Goal: Task Accomplishment & Management: Manage account settings

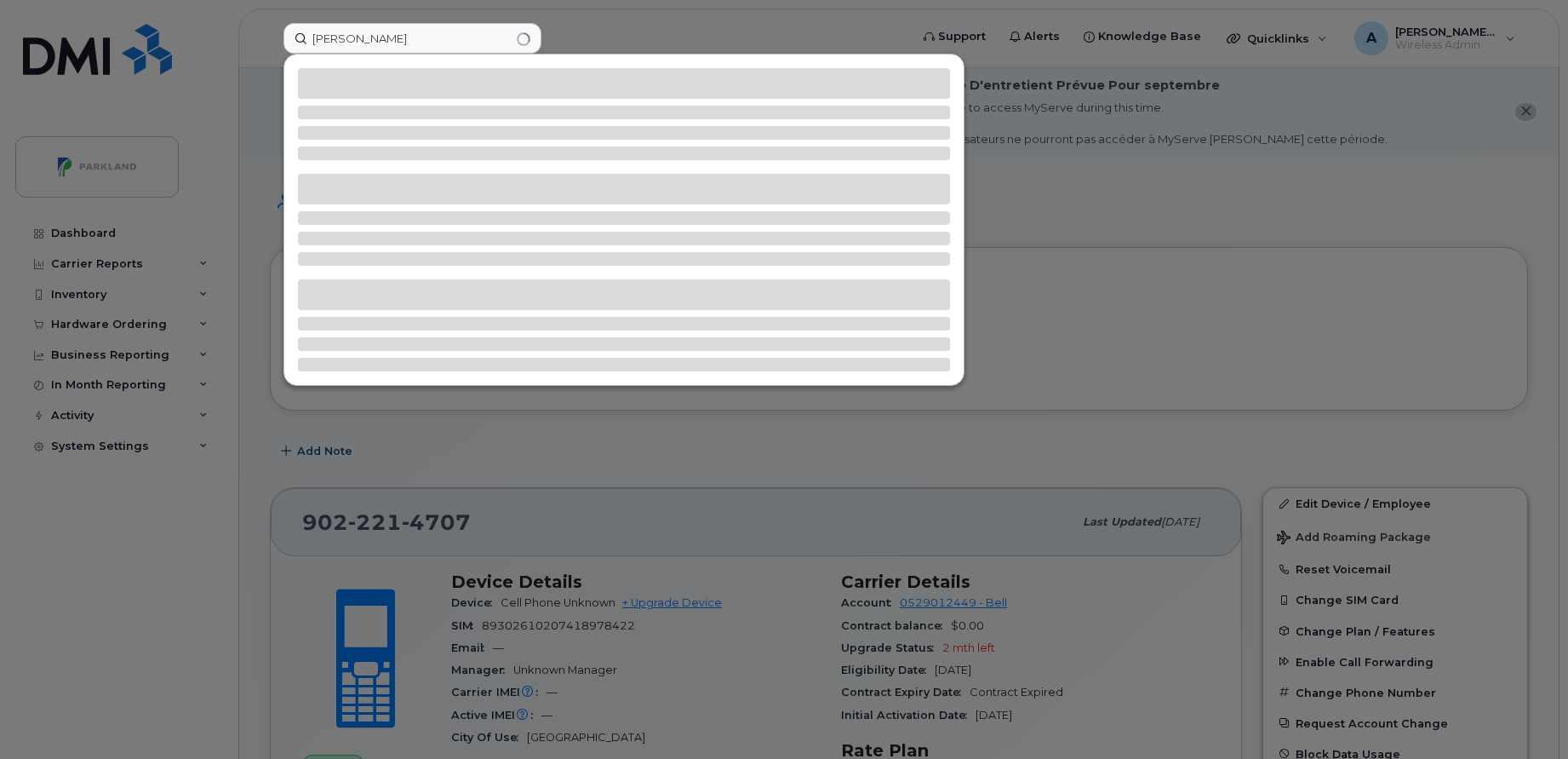
scroll to position [396, 0]
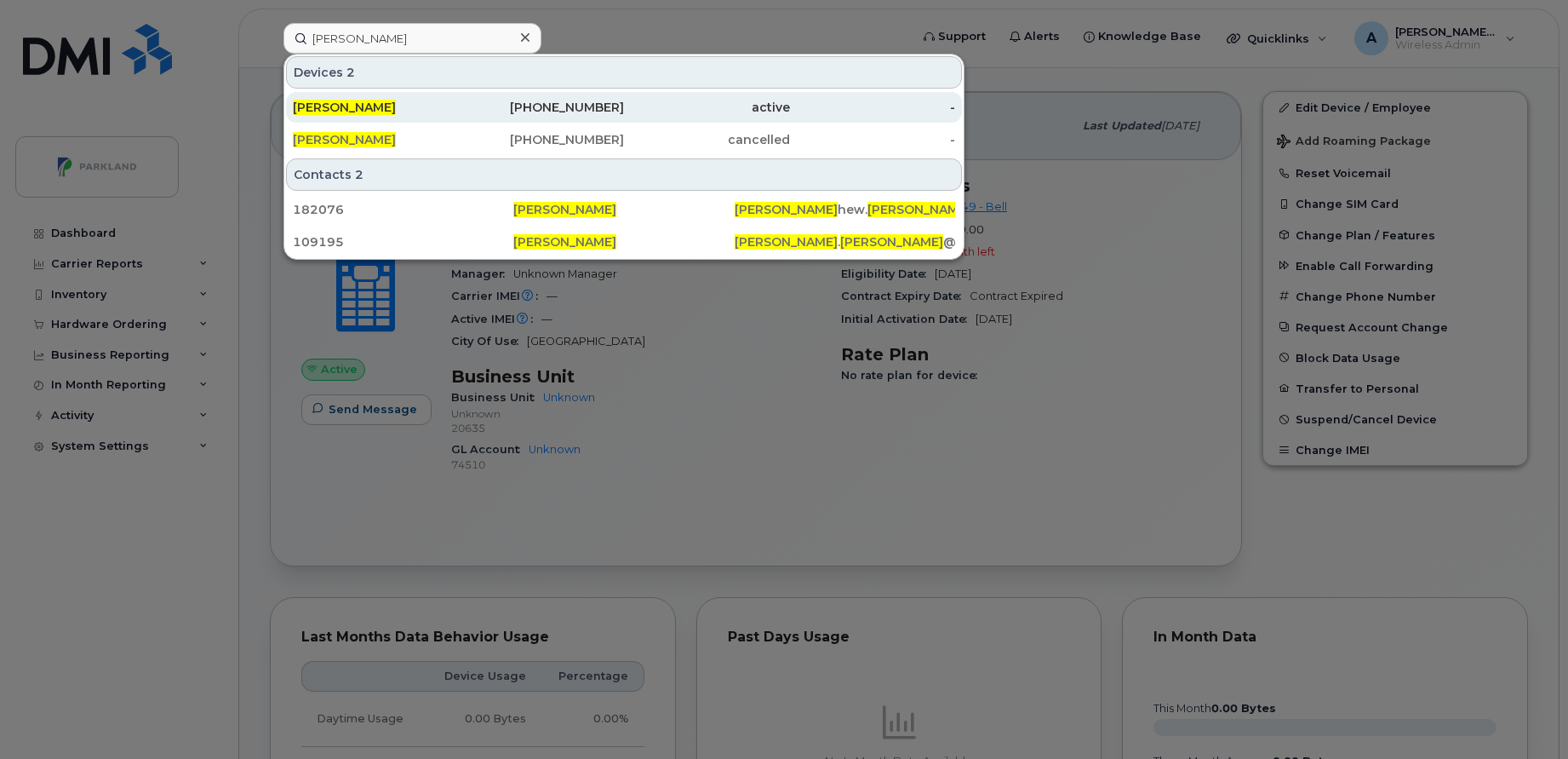
type input "[PERSON_NAME]"
click at [477, 100] on div "902-398-0521" at bounding box center [541, 107] width 166 height 17
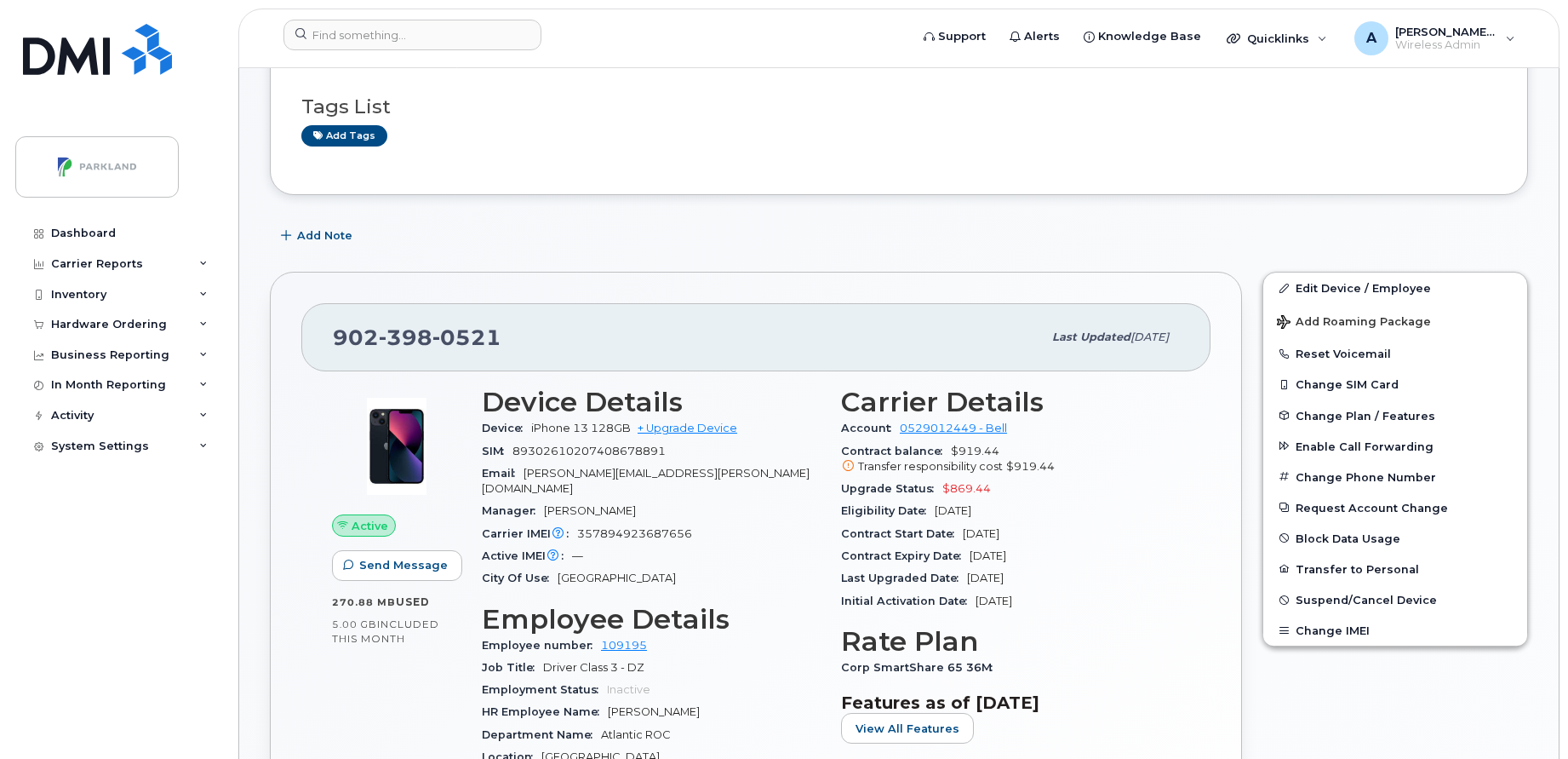
scroll to position [364, 0]
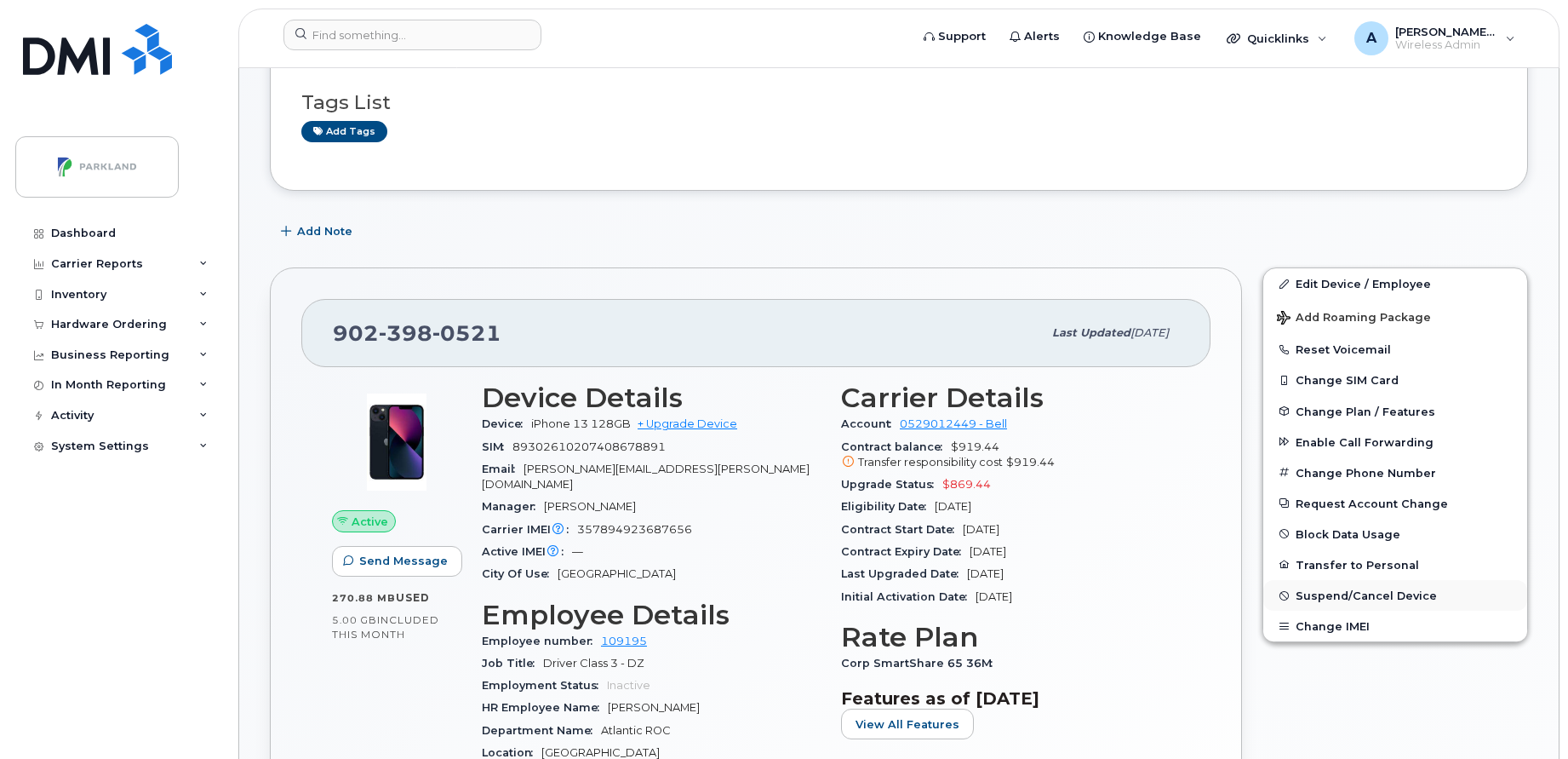
click at [1372, 596] on span "Suspend/Cancel Device" at bounding box center [1366, 596] width 141 height 13
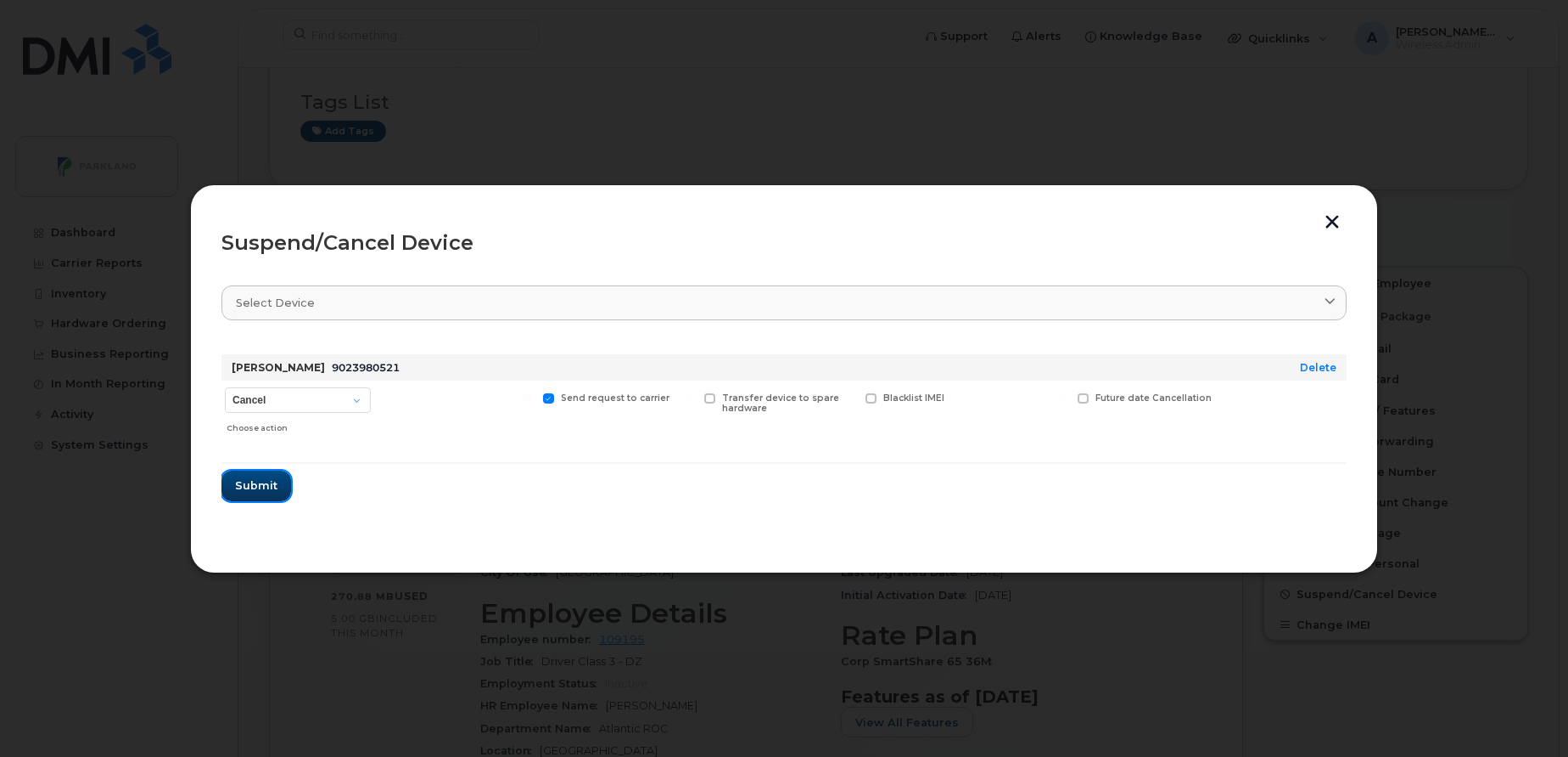
click at [274, 487] on span "Submit" at bounding box center [256, 485] width 42 height 16
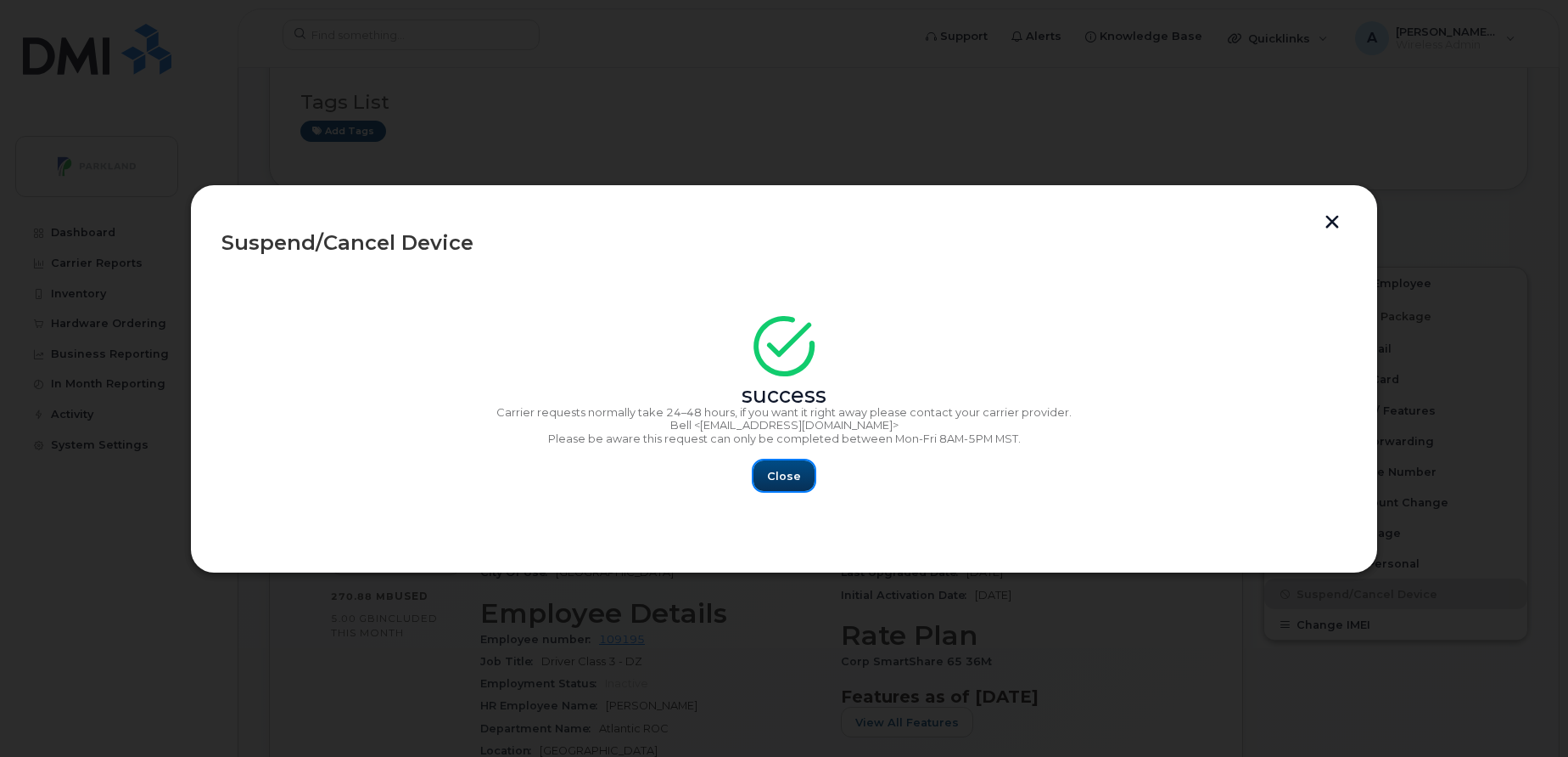
click at [768, 475] on button "Close" at bounding box center [784, 475] width 61 height 30
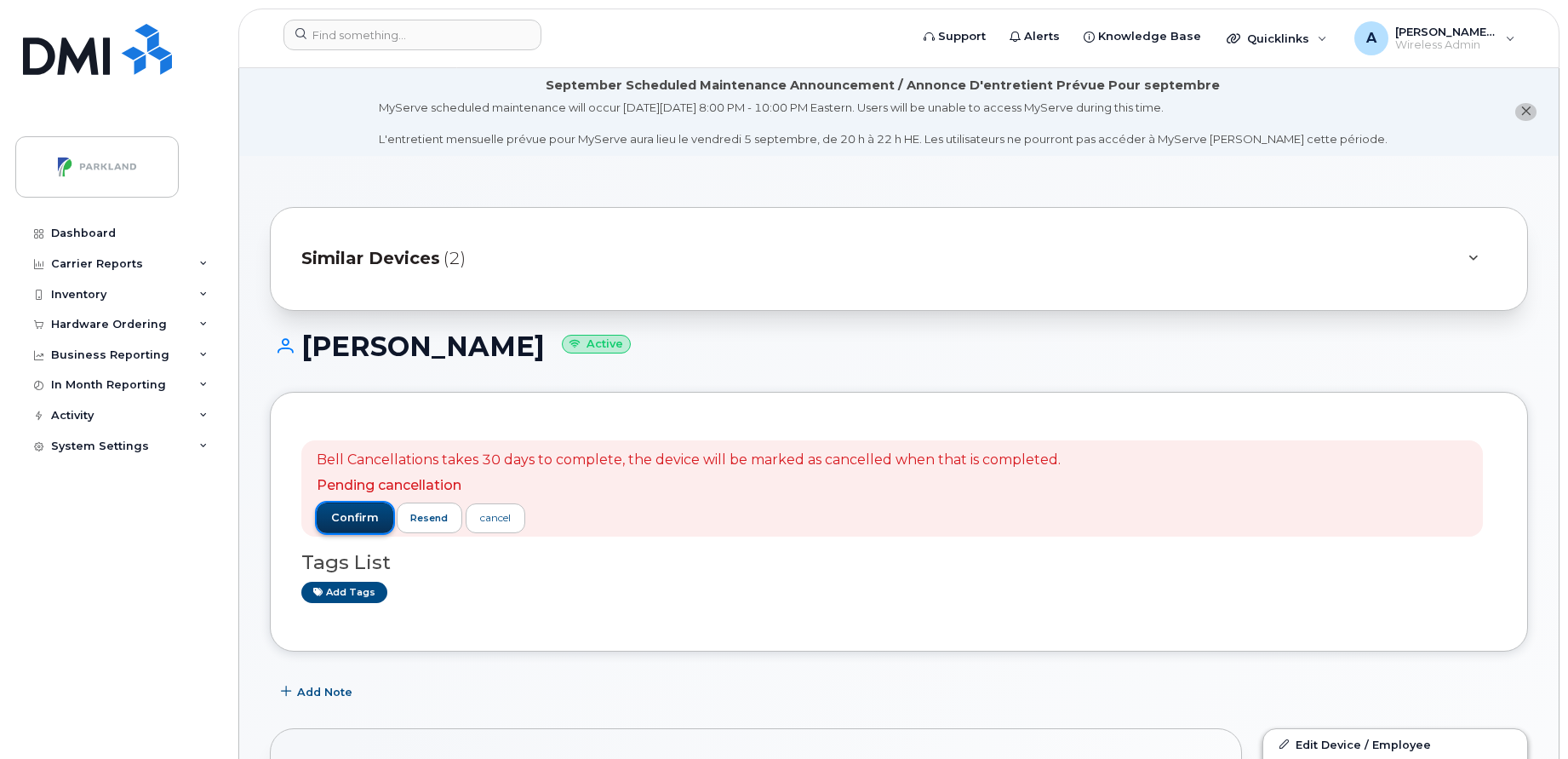
click at [335, 522] on span "confirm" at bounding box center [355, 518] width 48 height 16
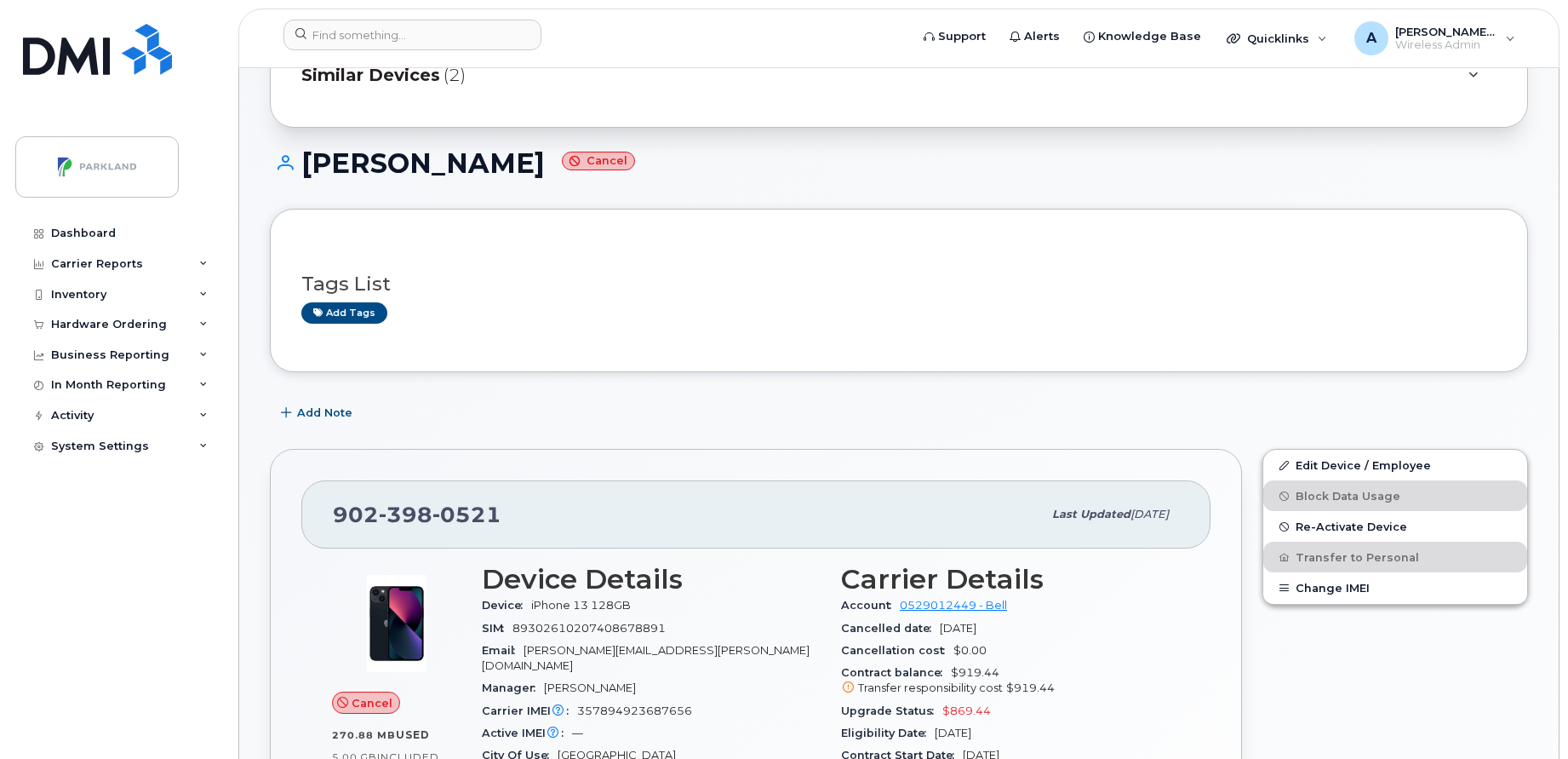
scroll to position [182, 0]
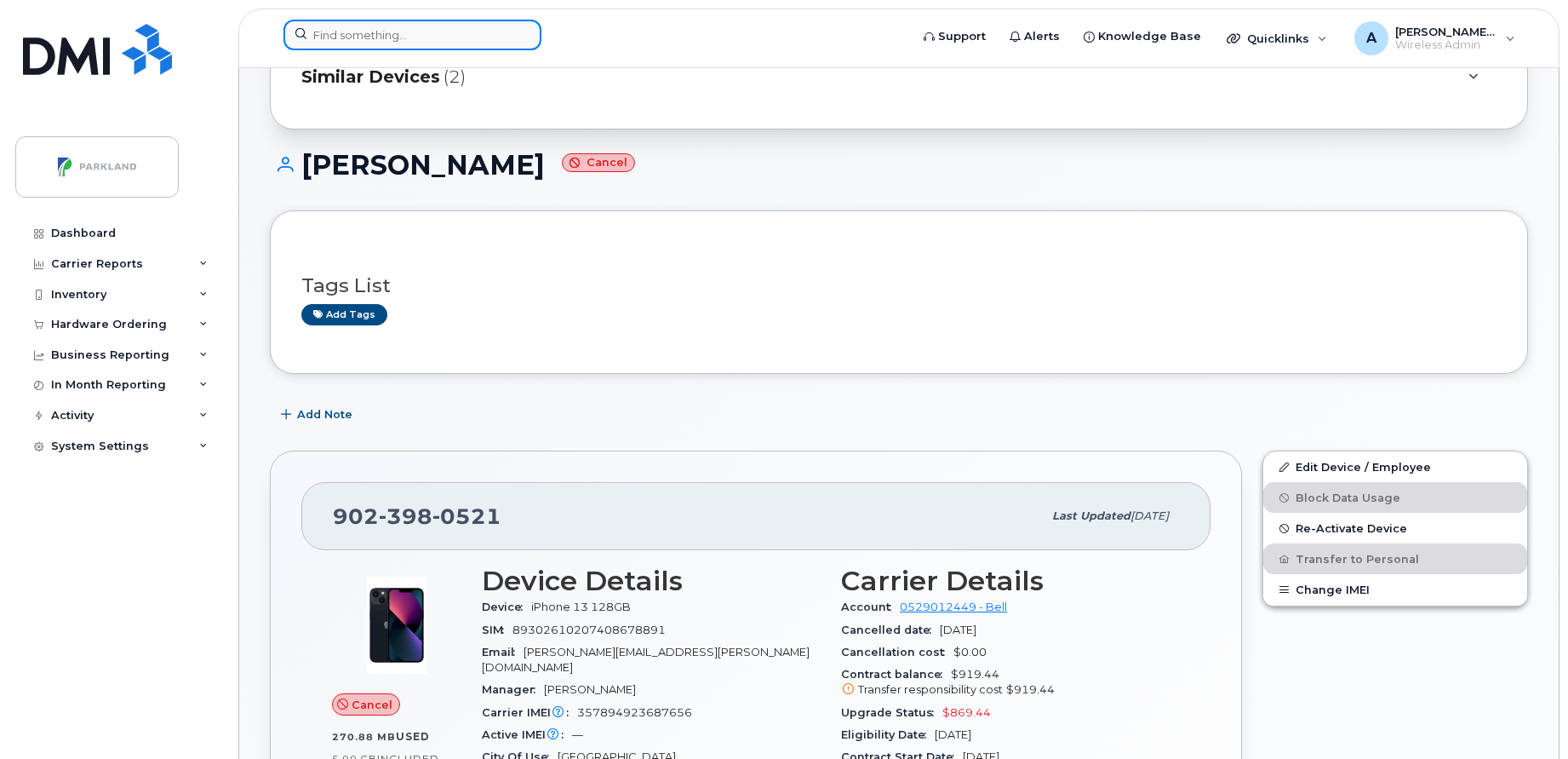
click at [401, 40] on input at bounding box center [412, 34] width 258 height 30
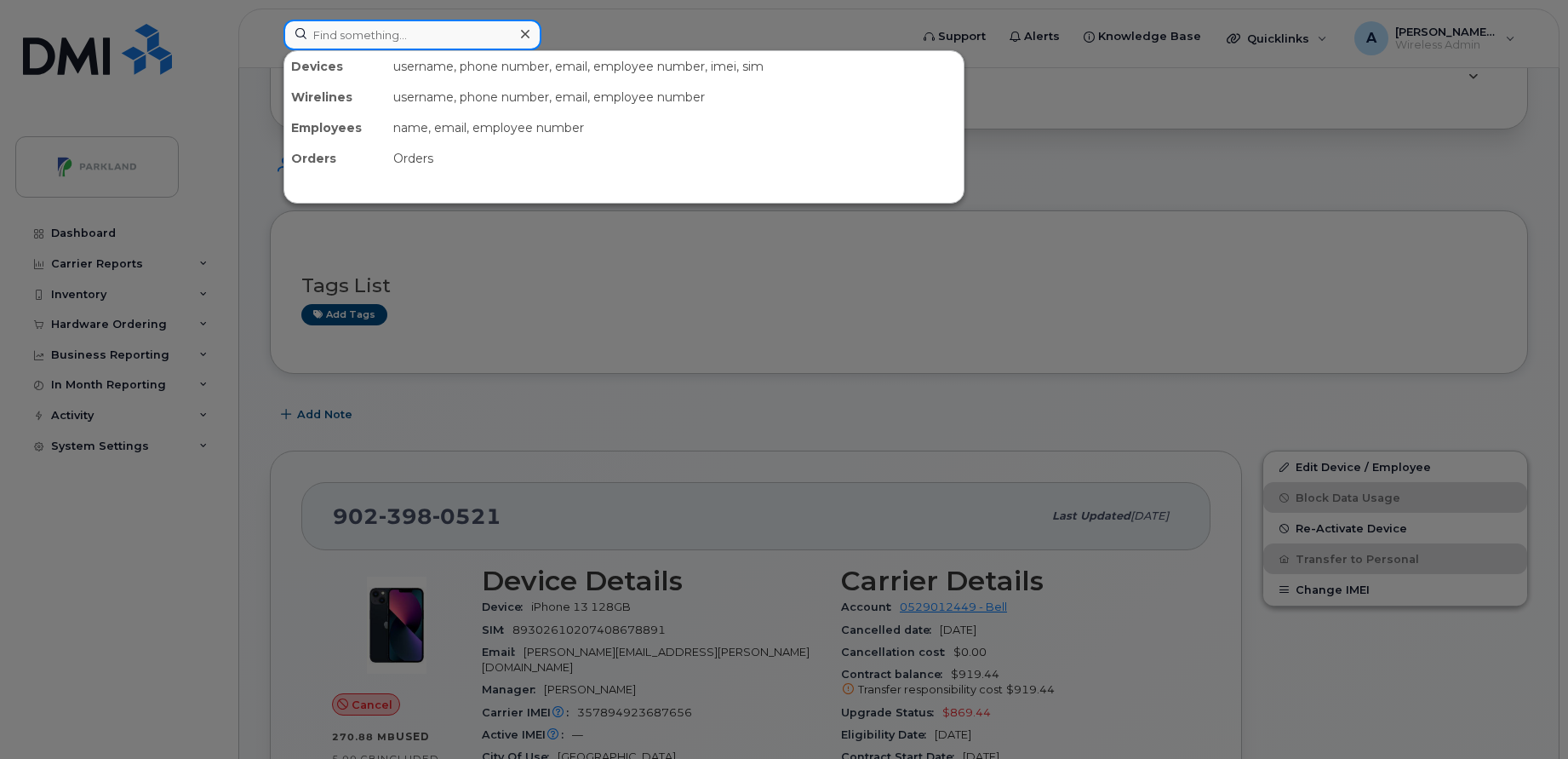
paste input "[PERSON_NAME]"
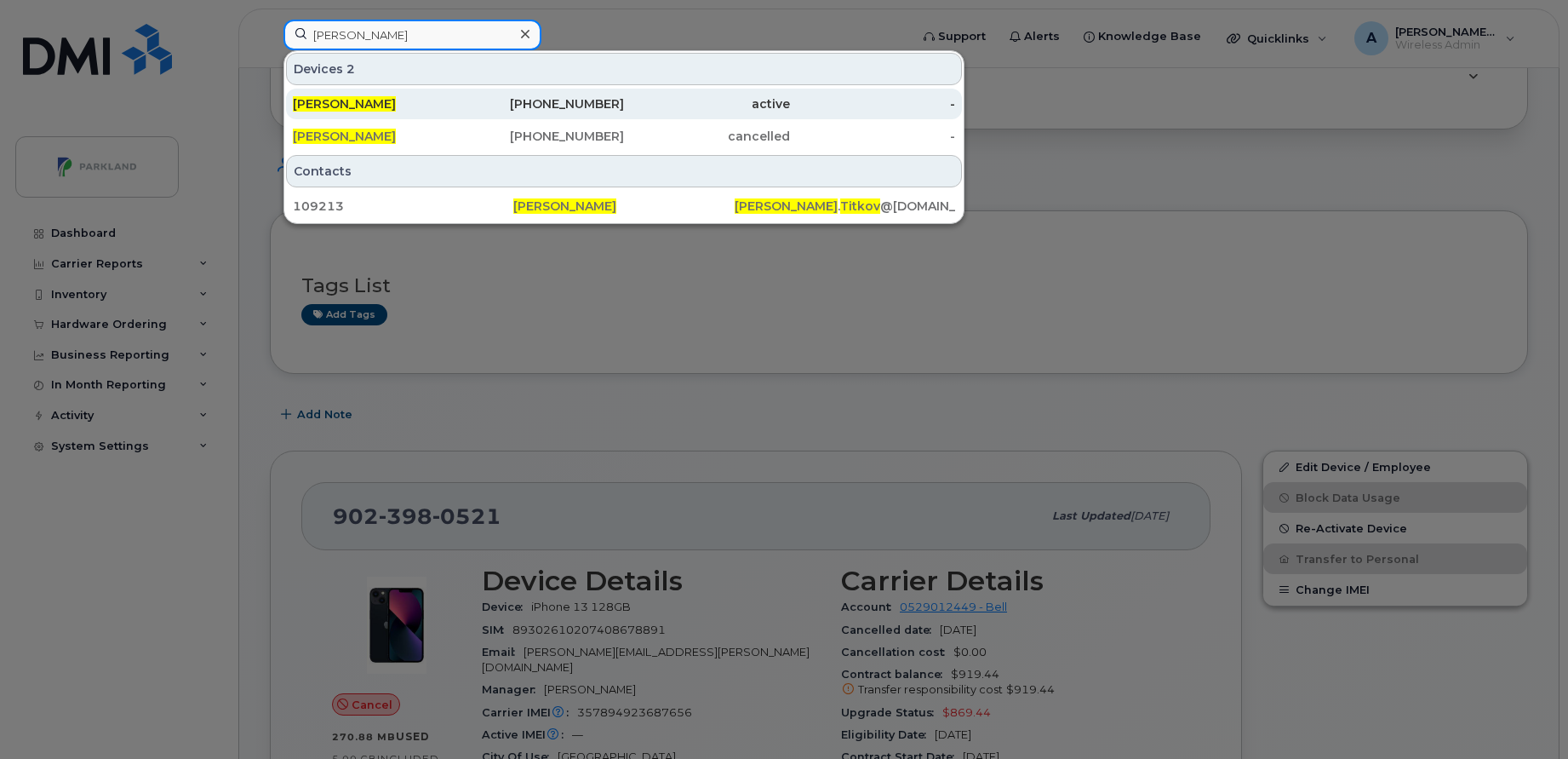
type input "[PERSON_NAME]"
click at [437, 101] on div "[PERSON_NAME]" at bounding box center [375, 104] width 166 height 17
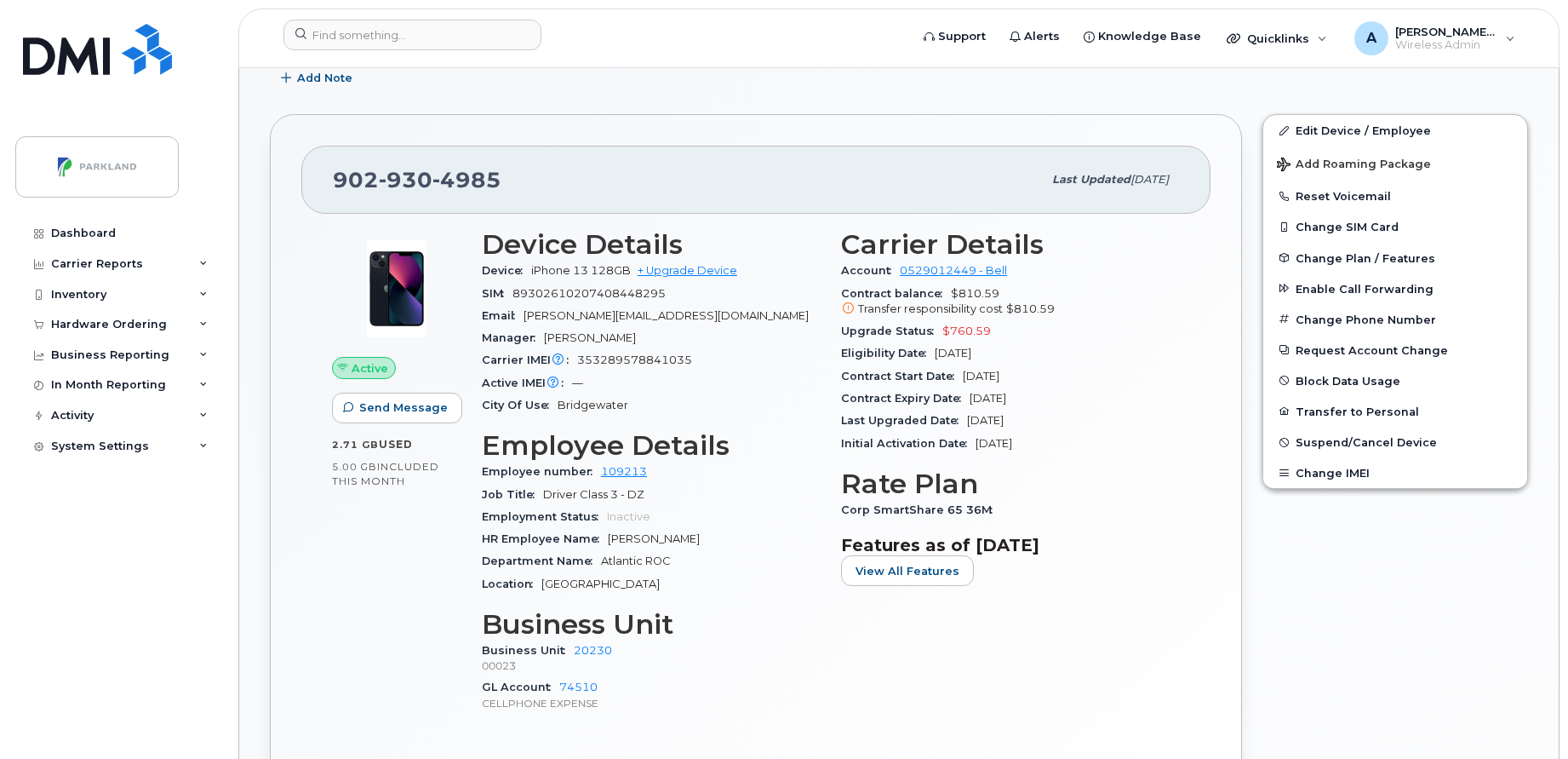
scroll to position [519, 0]
click at [1317, 435] on span "Suspend/Cancel Device" at bounding box center [1366, 441] width 141 height 13
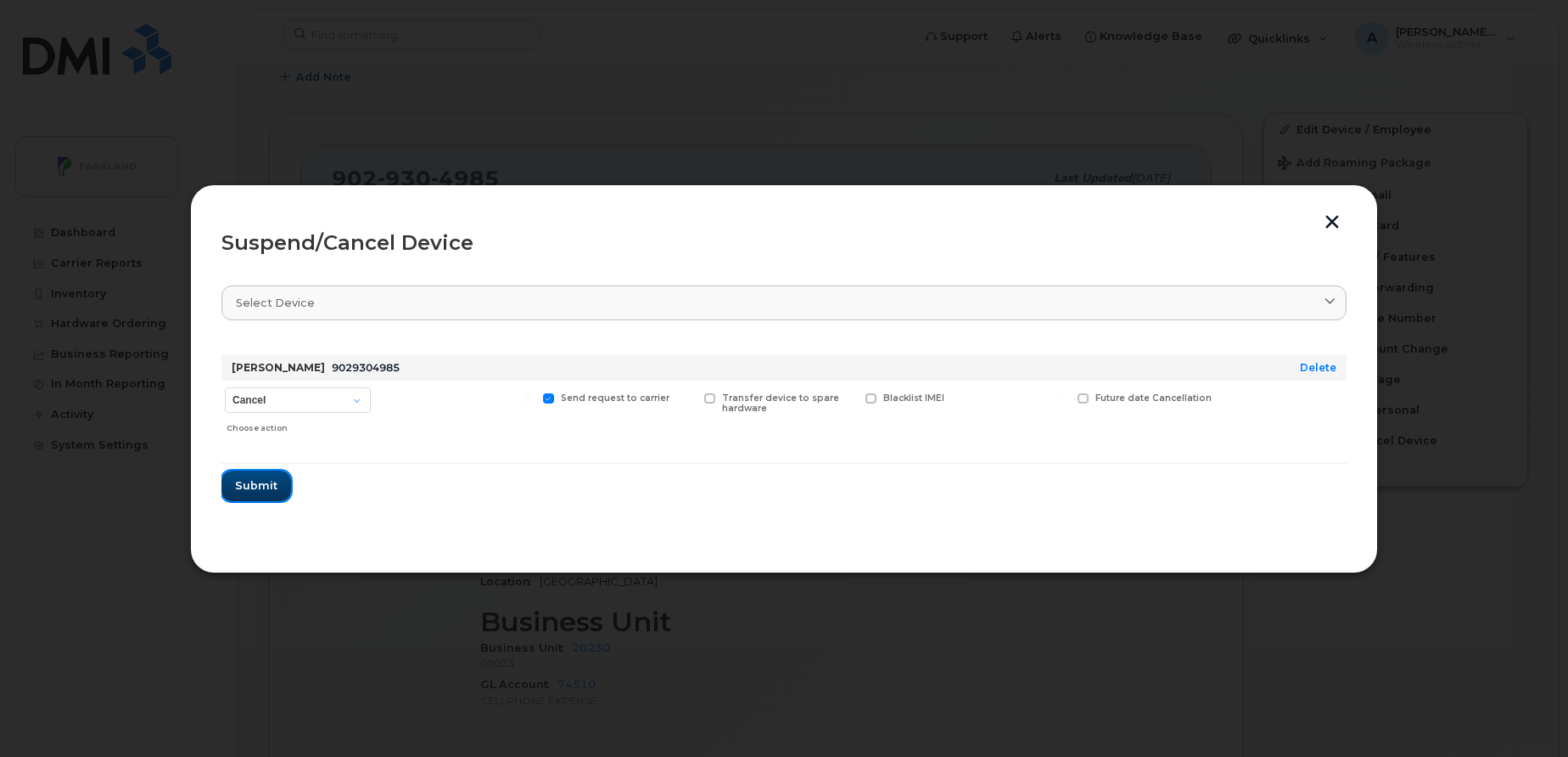
click at [261, 477] on span "Submit" at bounding box center [256, 485] width 42 height 16
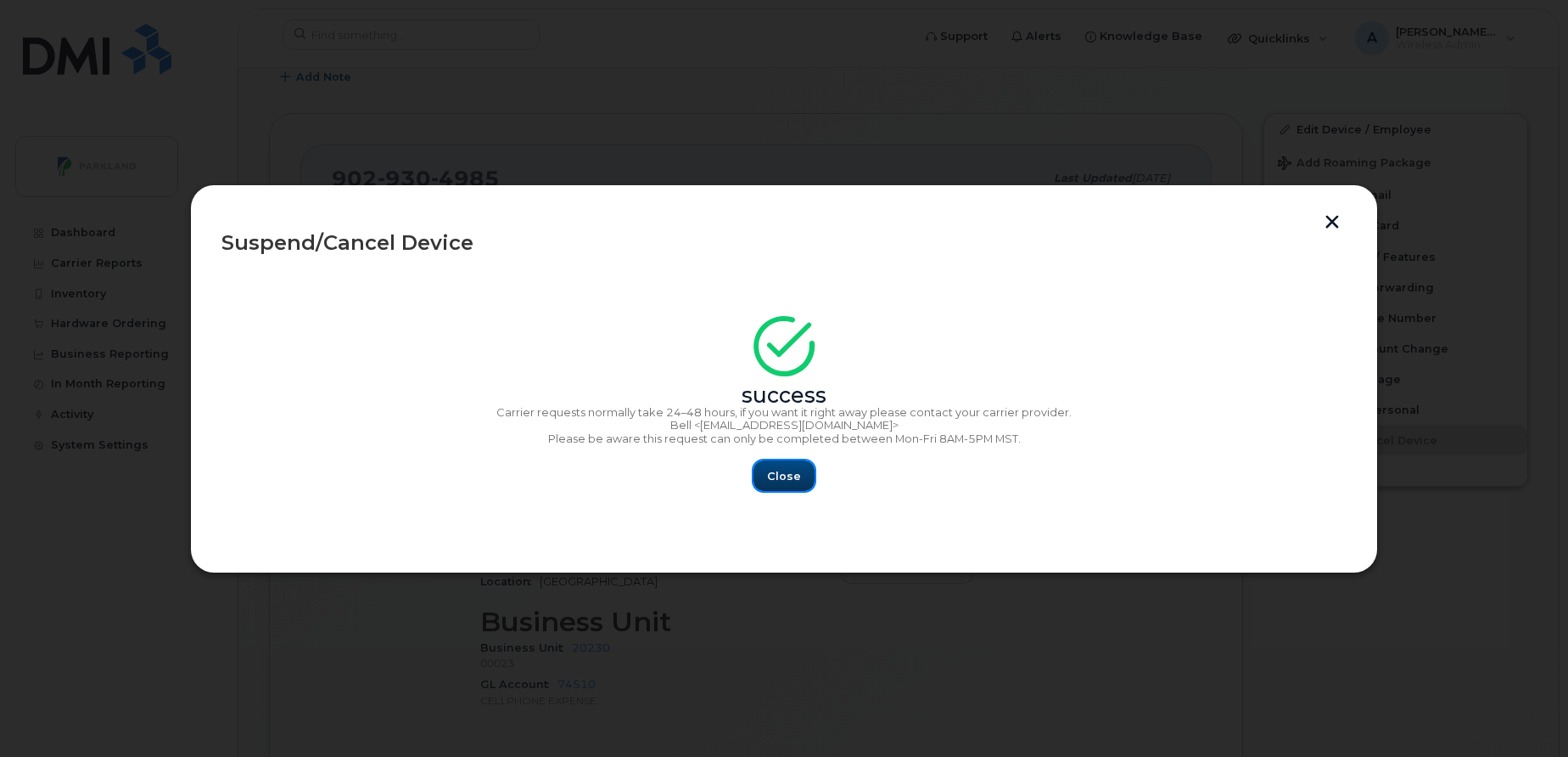
click at [787, 484] on span "Close" at bounding box center [784, 476] width 34 height 16
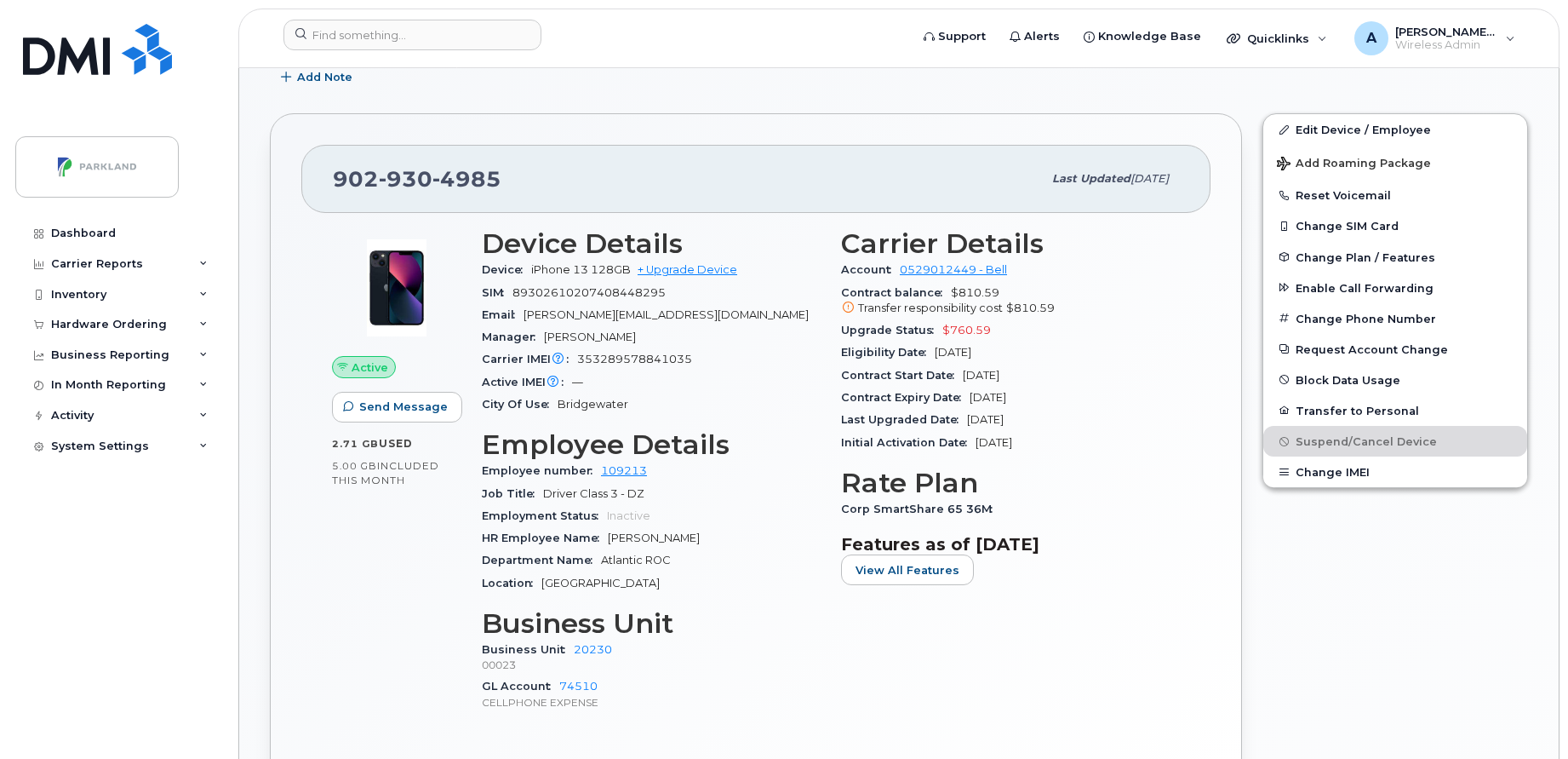
scroll to position [0, 0]
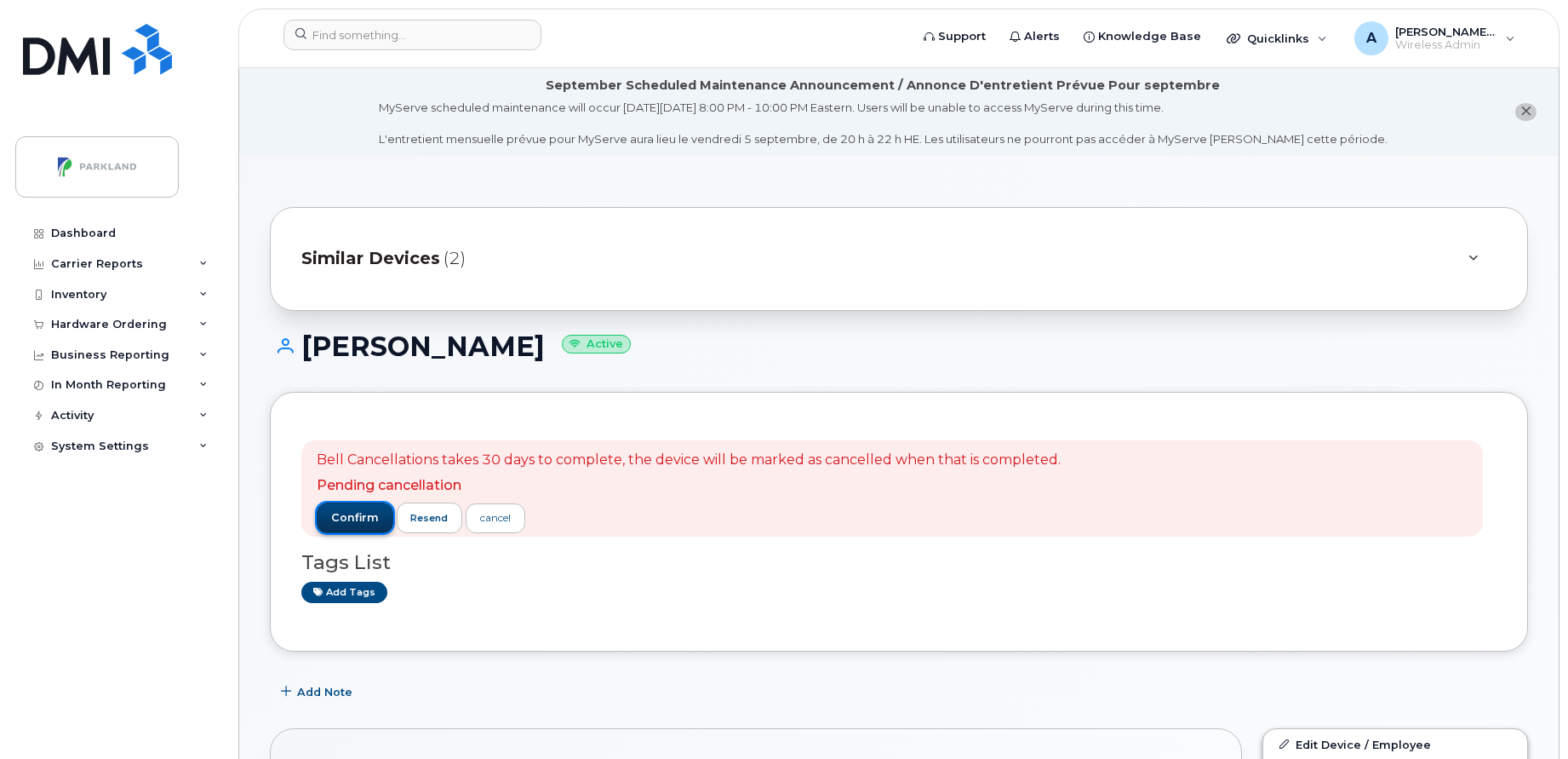
click at [368, 522] on span "confirm" at bounding box center [355, 518] width 48 height 16
